Goal: Entertainment & Leisure: Consume media (video, audio)

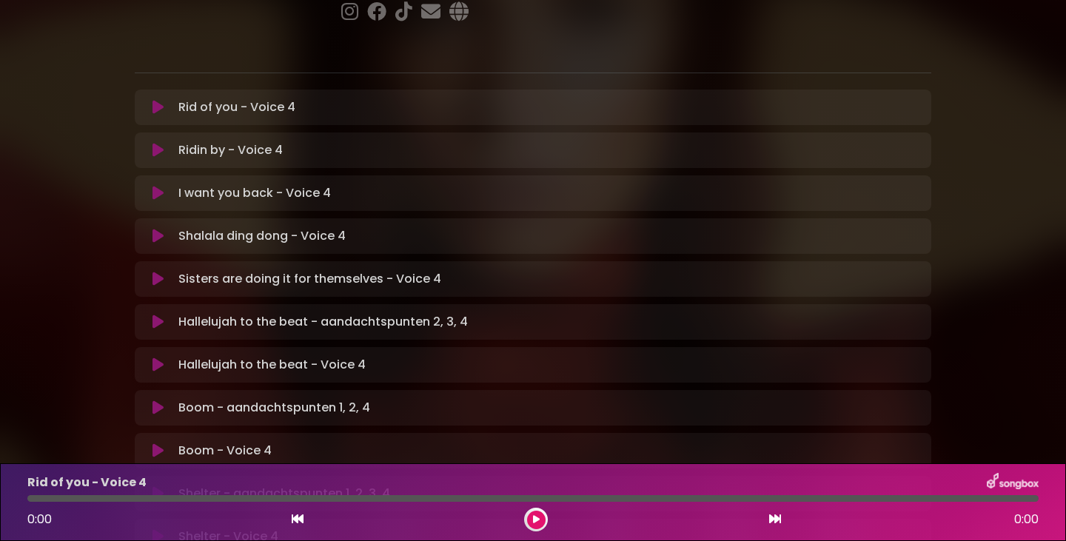
scroll to position [296, 0]
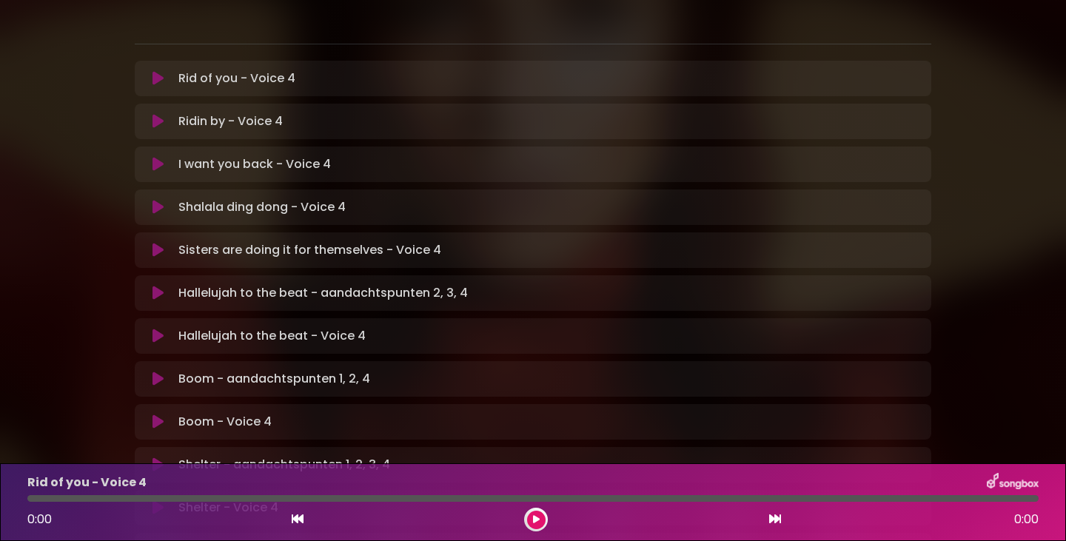
click at [154, 372] on icon at bounding box center [158, 379] width 11 height 15
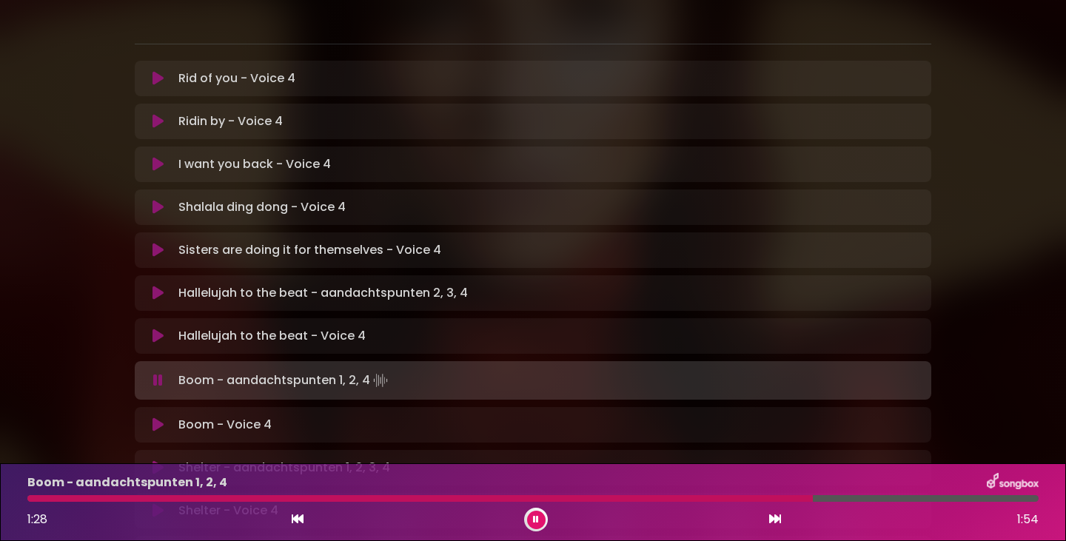
click at [153, 418] on icon at bounding box center [158, 425] width 11 height 15
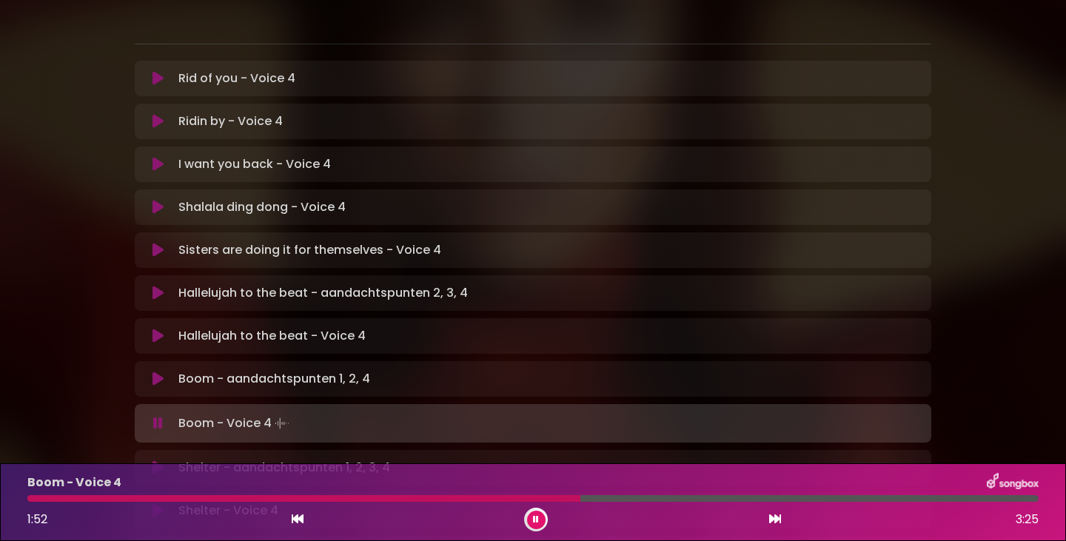
click at [532, 518] on button at bounding box center [536, 520] width 19 height 19
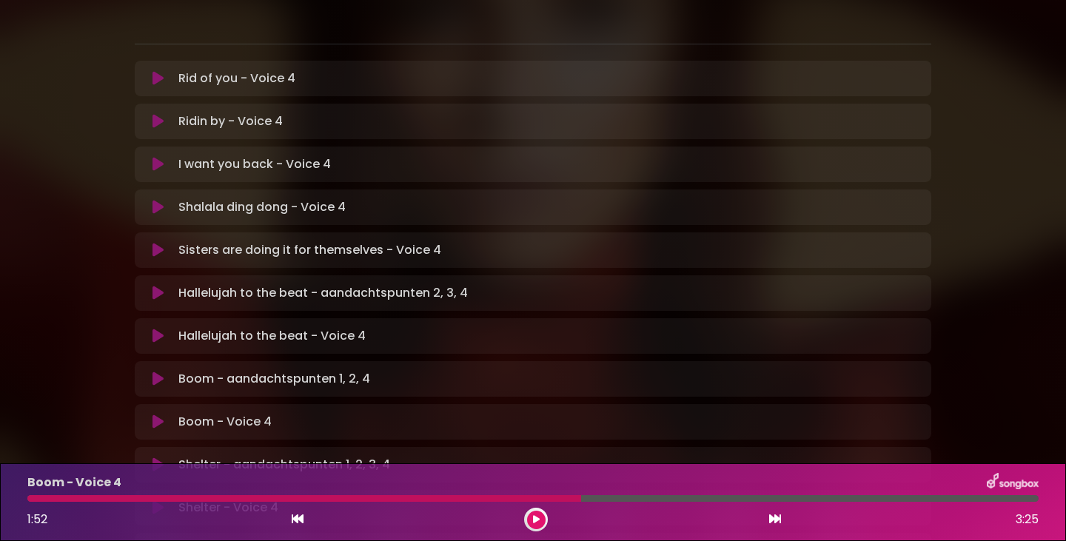
click at [535, 519] on icon at bounding box center [536, 519] width 7 height 9
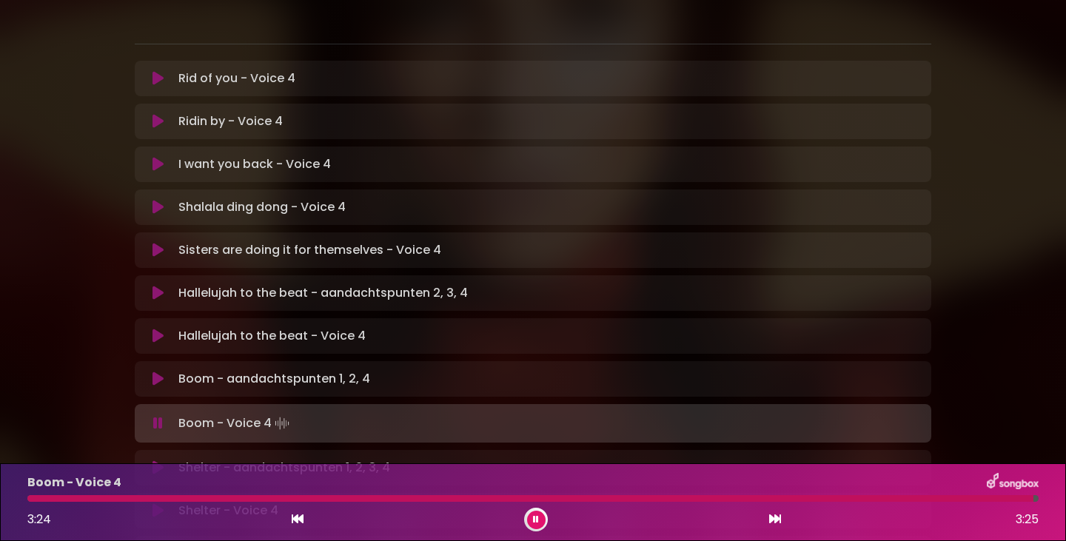
click at [161, 416] on icon at bounding box center [158, 423] width 10 height 15
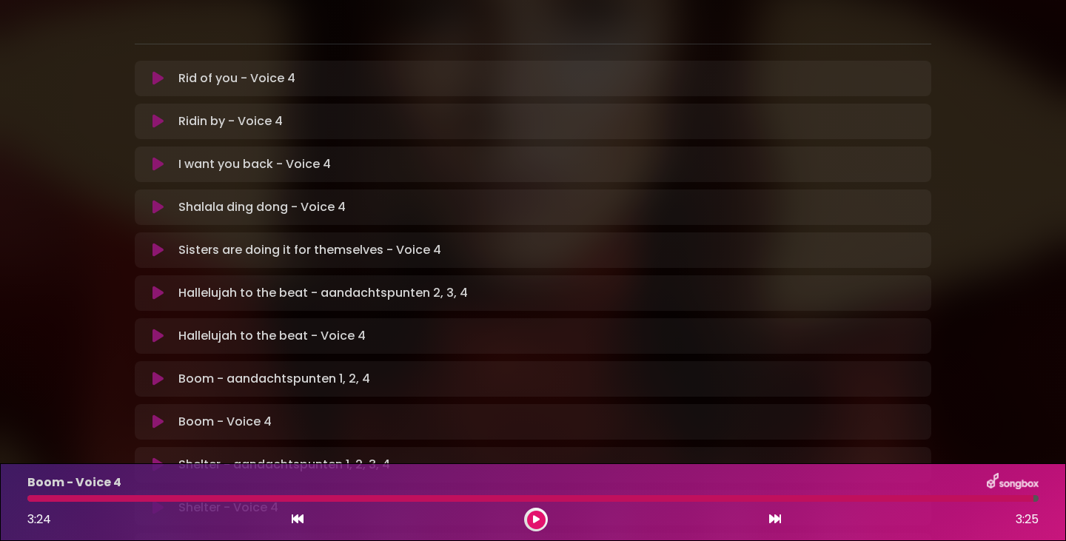
click at [32, 499] on div at bounding box center [530, 498] width 1006 height 7
click at [302, 519] on icon at bounding box center [298, 519] width 12 height 12
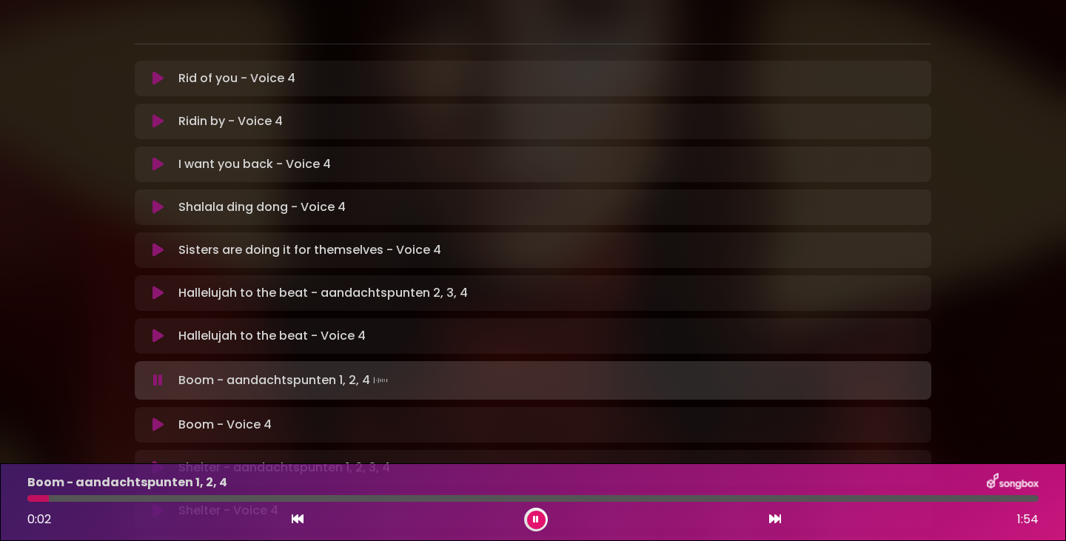
click at [157, 418] on icon at bounding box center [158, 425] width 11 height 15
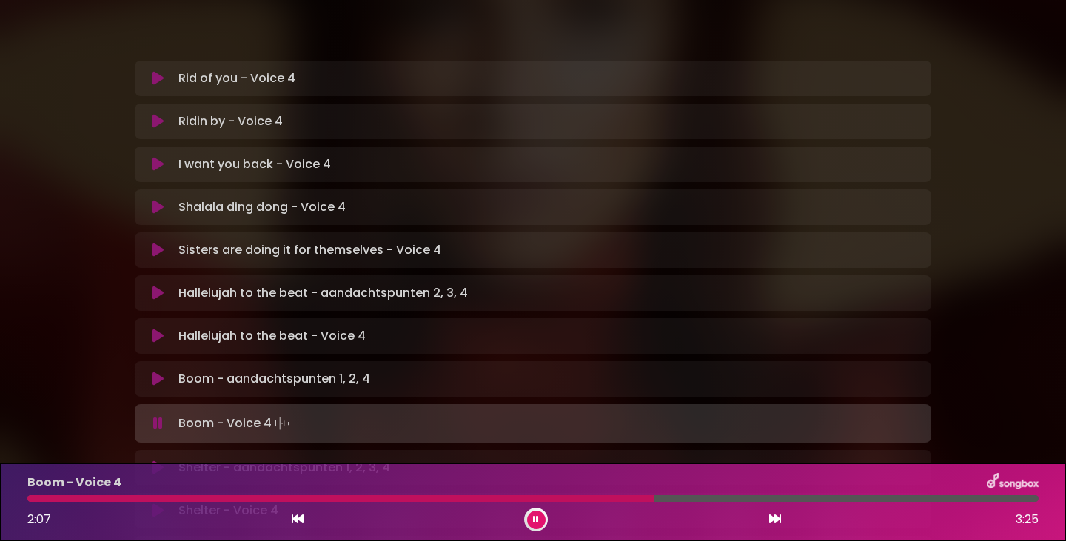
click at [536, 518] on icon at bounding box center [536, 519] width 6 height 9
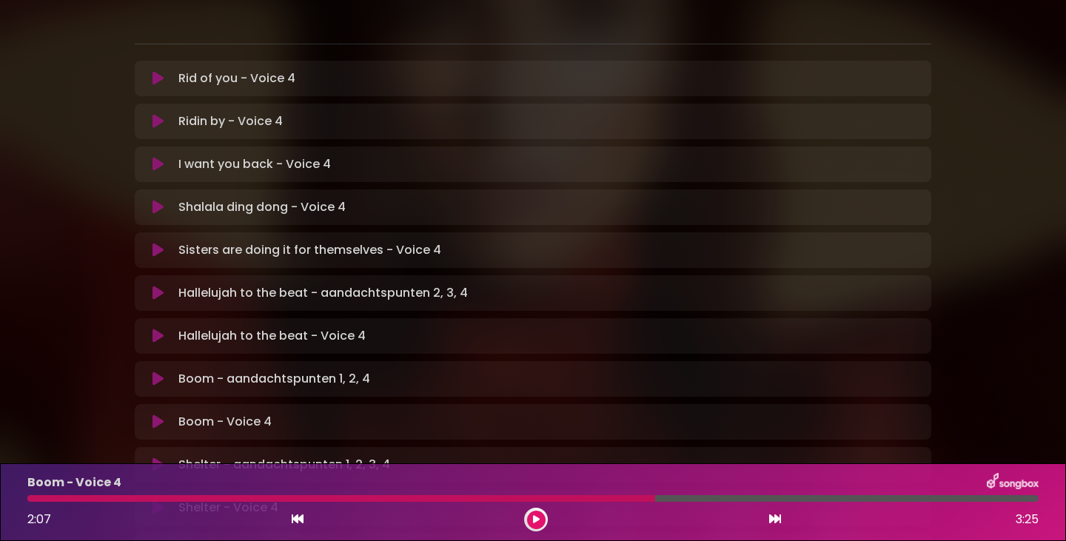
click at [526, 521] on div at bounding box center [536, 520] width 24 height 24
click at [537, 521] on icon at bounding box center [536, 519] width 7 height 9
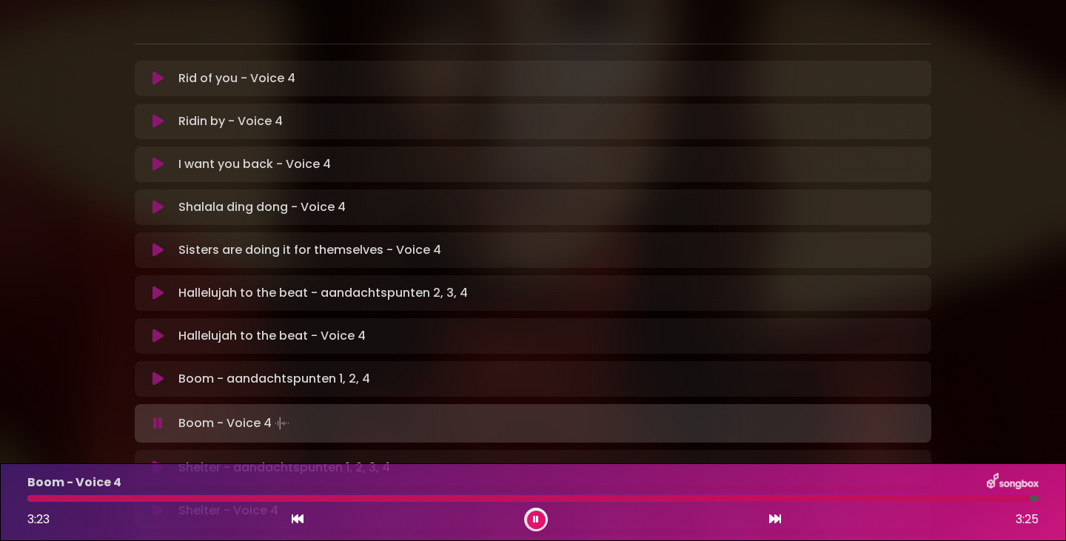
click at [158, 200] on icon at bounding box center [158, 207] width 11 height 15
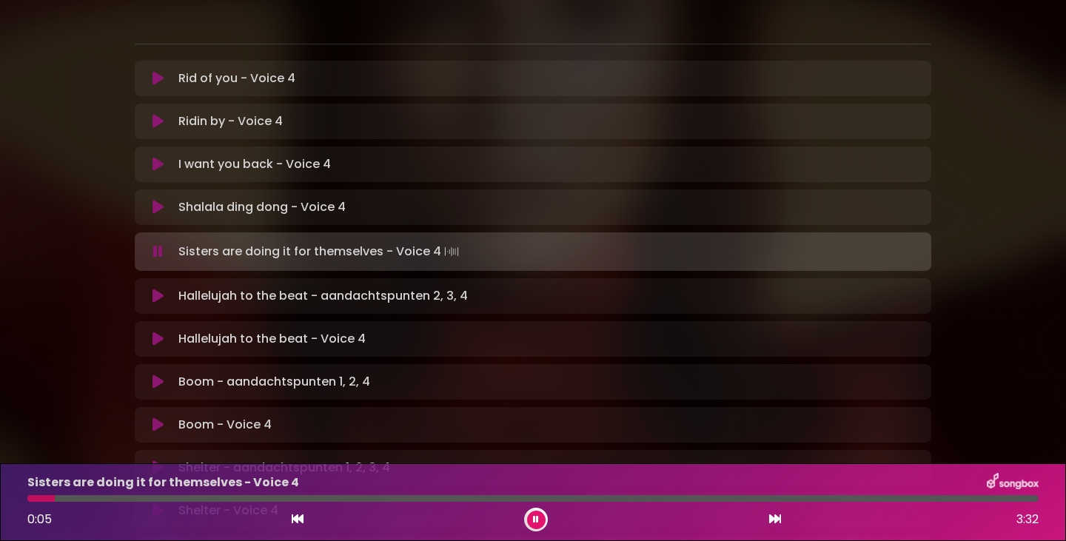
click at [160, 461] on icon at bounding box center [158, 468] width 11 height 15
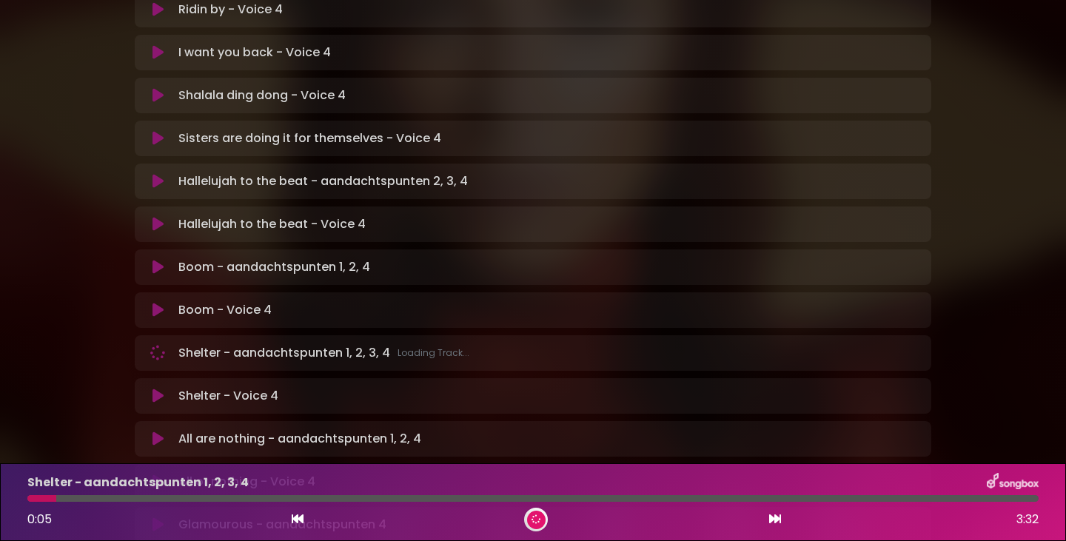
scroll to position [444, 0]
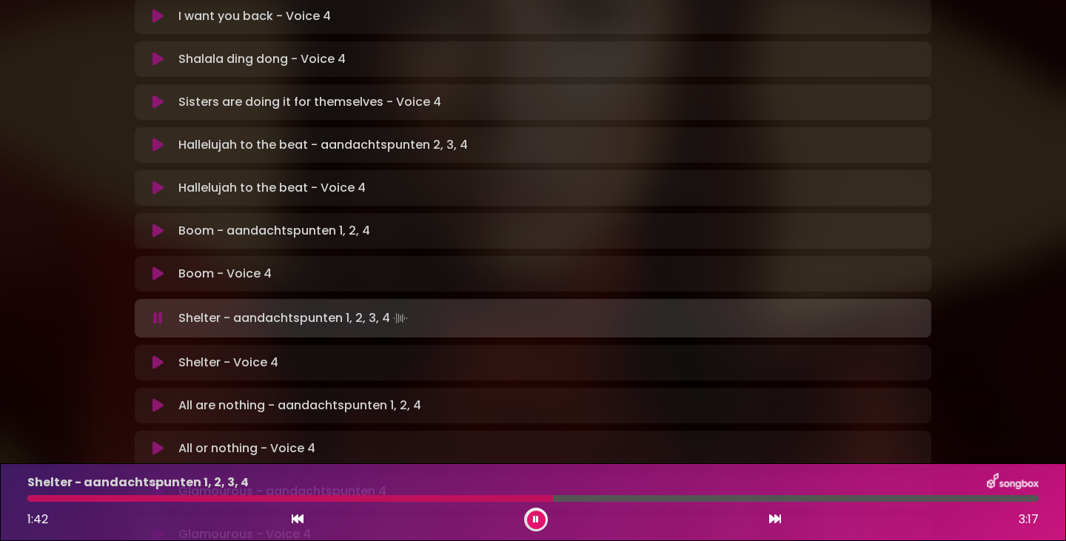
click at [536, 518] on icon at bounding box center [535, 520] width 7 height 10
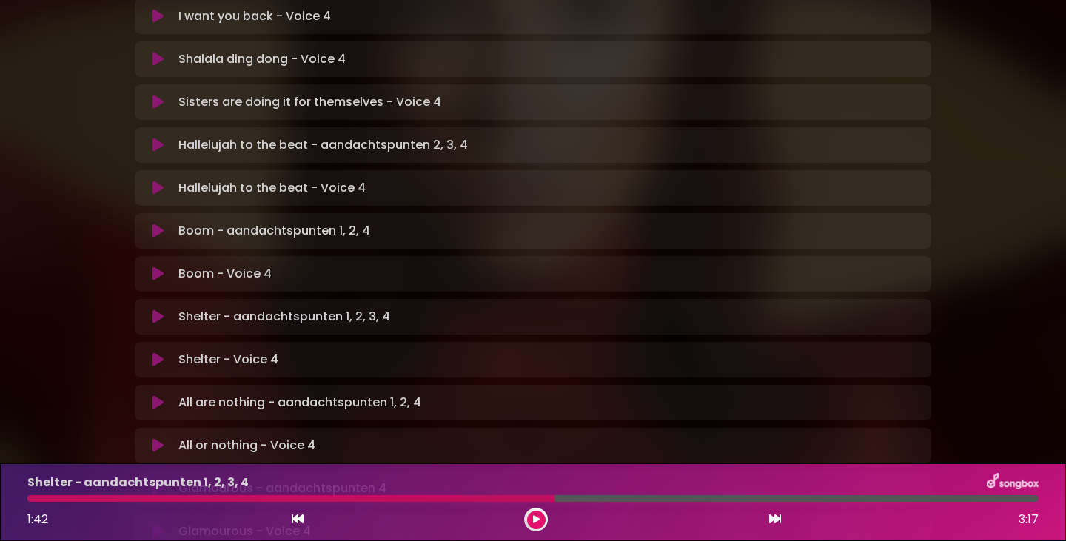
click at [538, 521] on icon at bounding box center [536, 520] width 8 height 10
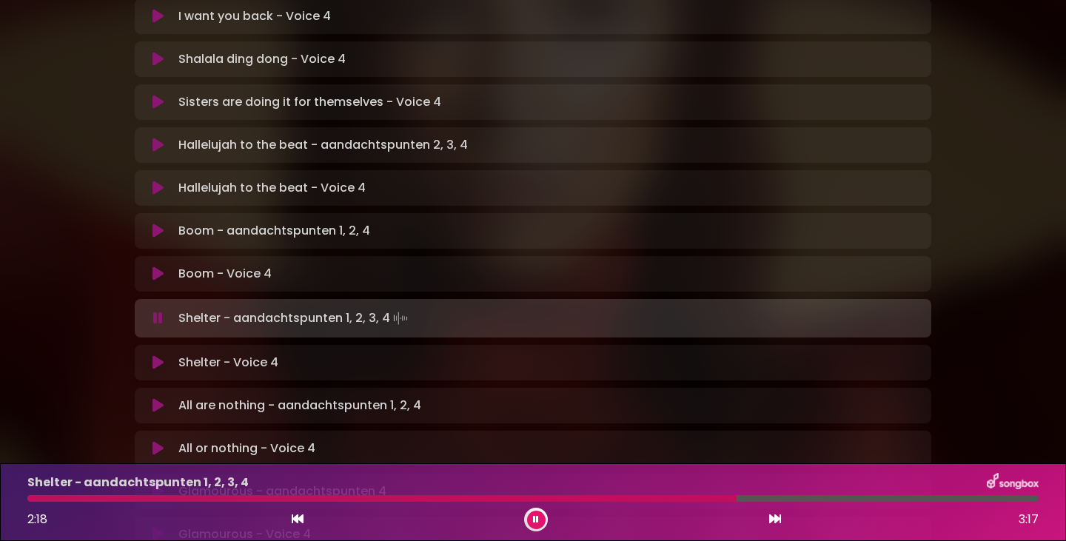
click at [155, 355] on icon at bounding box center [158, 362] width 11 height 15
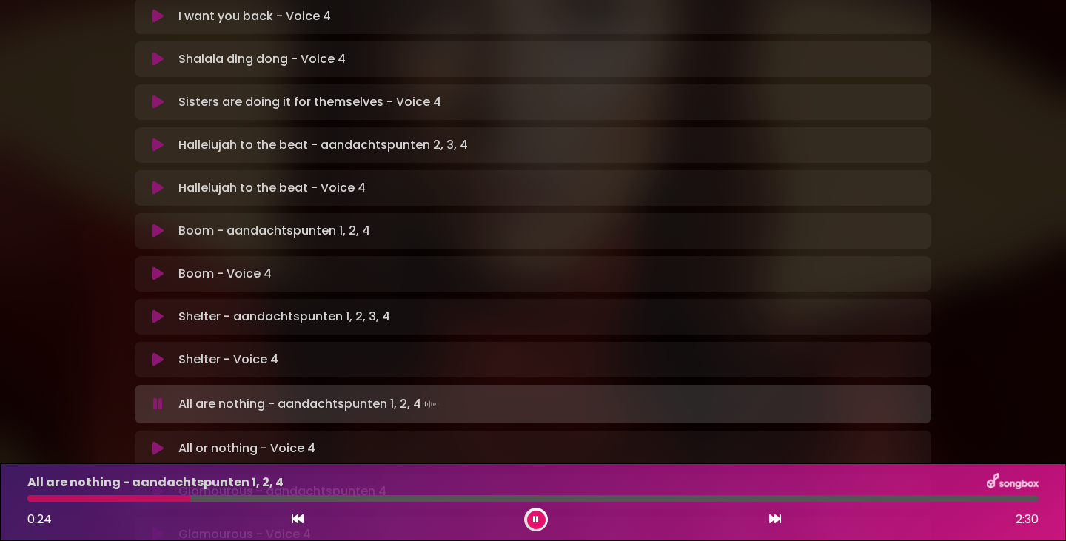
click at [533, 521] on icon at bounding box center [535, 520] width 7 height 10
